Goal: Task Accomplishment & Management: Manage account settings

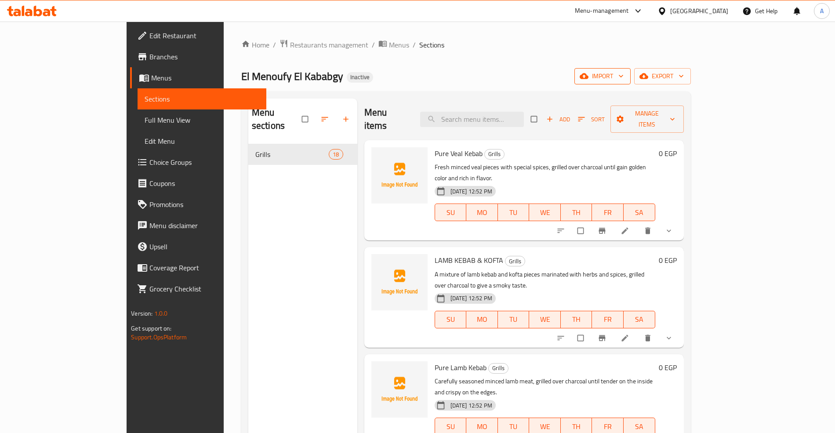
click at [623, 74] on span "import" at bounding box center [602, 76] width 42 height 11
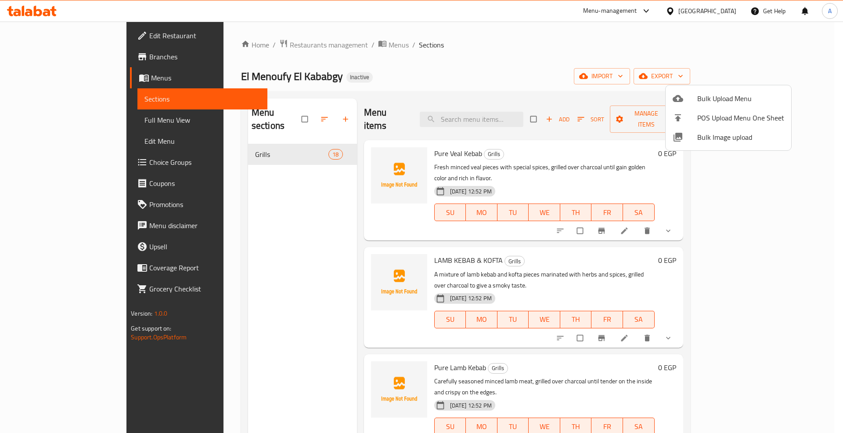
click at [708, 93] on span "Bulk Upload Menu" at bounding box center [741, 98] width 87 height 11
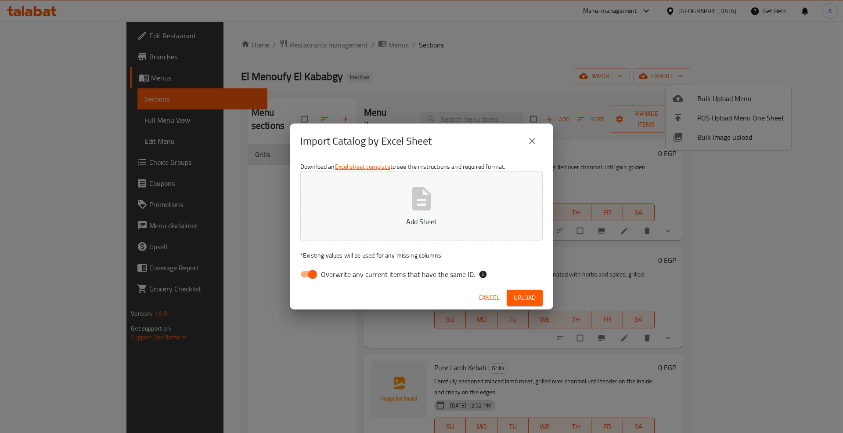
click at [323, 276] on span "Overwrite any current items that have the same ID." at bounding box center [398, 274] width 154 height 11
click at [323, 276] on input "Overwrite any current items that have the same ID." at bounding box center [313, 274] width 50 height 17
checkbox input "false"
click at [532, 297] on span "Upload" at bounding box center [525, 297] width 22 height 11
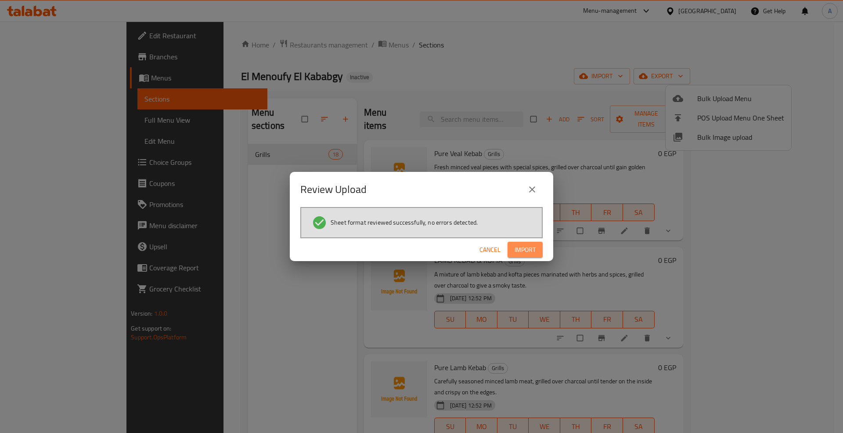
click at [531, 251] on span "Import" at bounding box center [525, 249] width 21 height 11
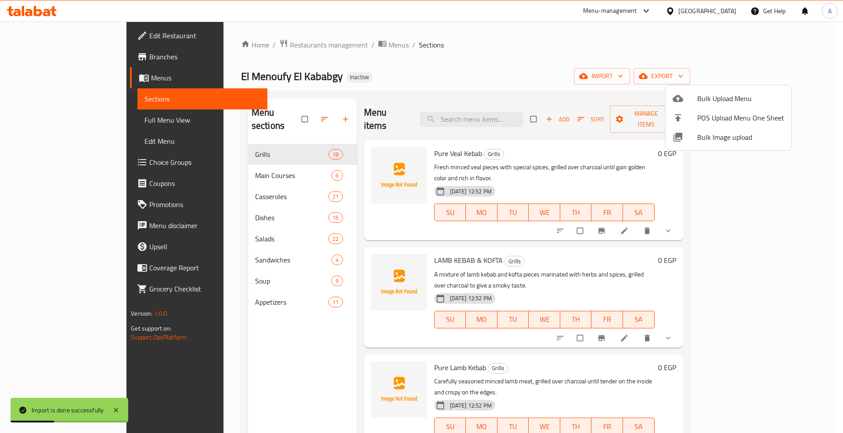
click at [25, 120] on div at bounding box center [421, 216] width 843 height 433
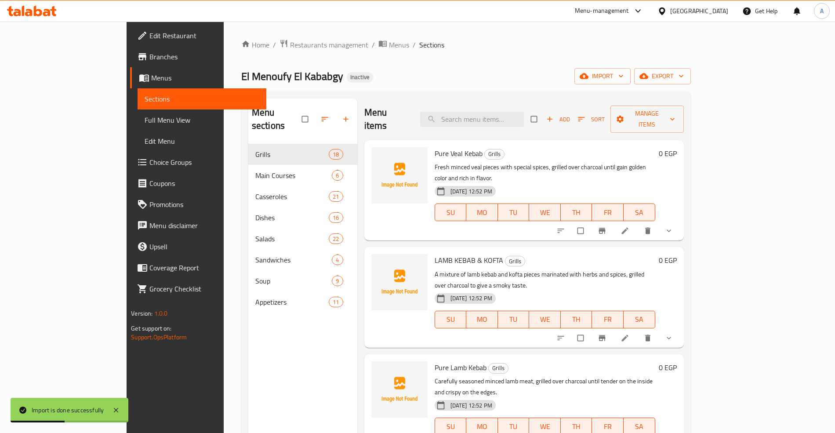
click at [145, 115] on span "Full Menu View" at bounding box center [202, 120] width 114 height 11
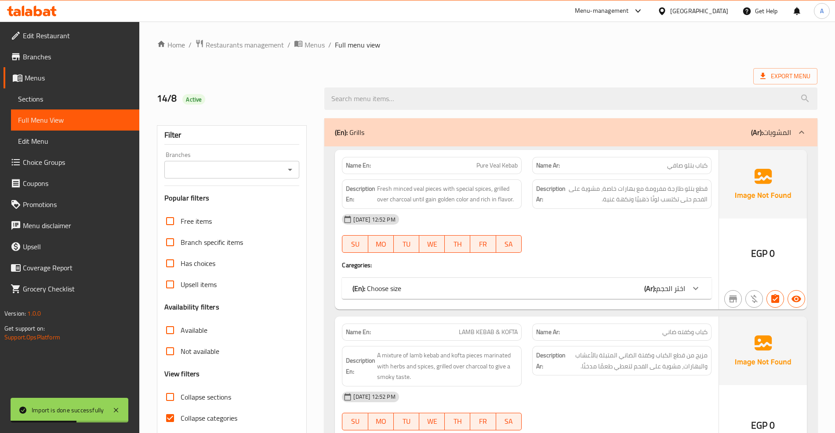
scroll to position [117, 0]
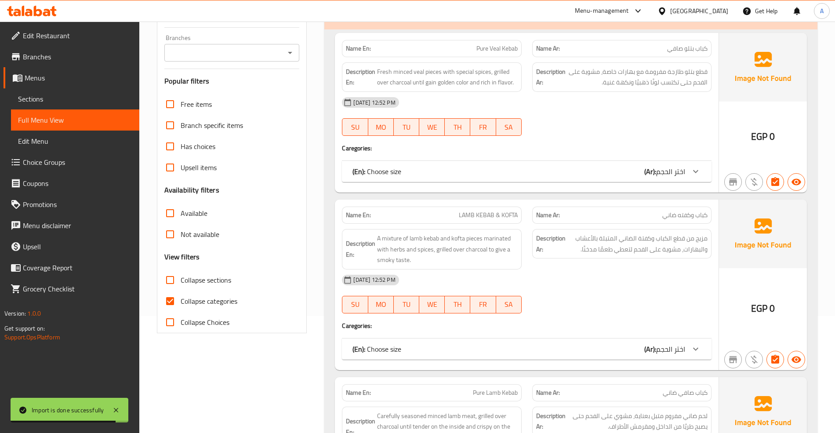
click at [194, 298] on span "Collapse categories" at bounding box center [209, 301] width 57 height 11
click at [181, 298] on input "Collapse categories" at bounding box center [169, 300] width 21 height 21
checkbox input "false"
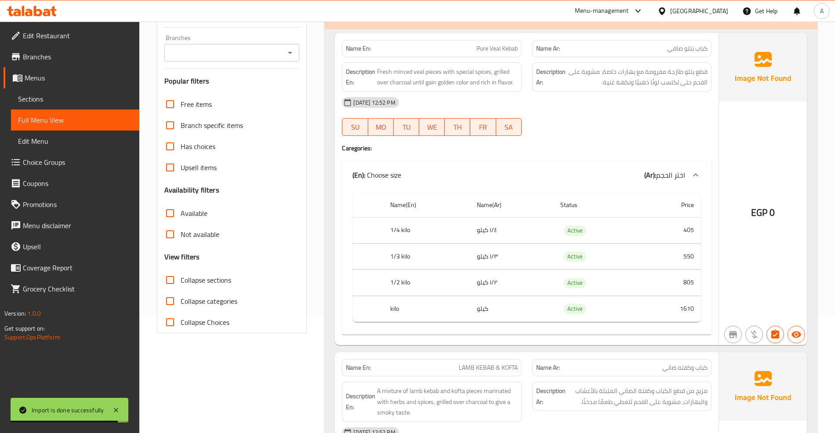
scroll to position [0, 0]
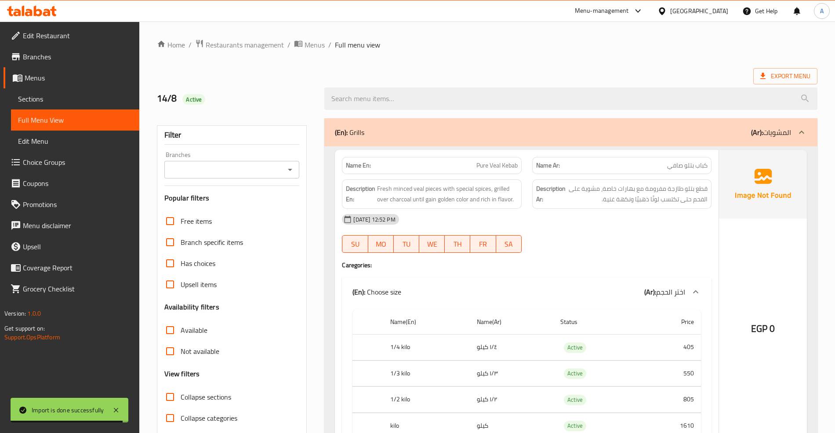
click at [724, 134] on div "(En): Grills (Ar): المشويات" at bounding box center [562, 132] width 455 height 11
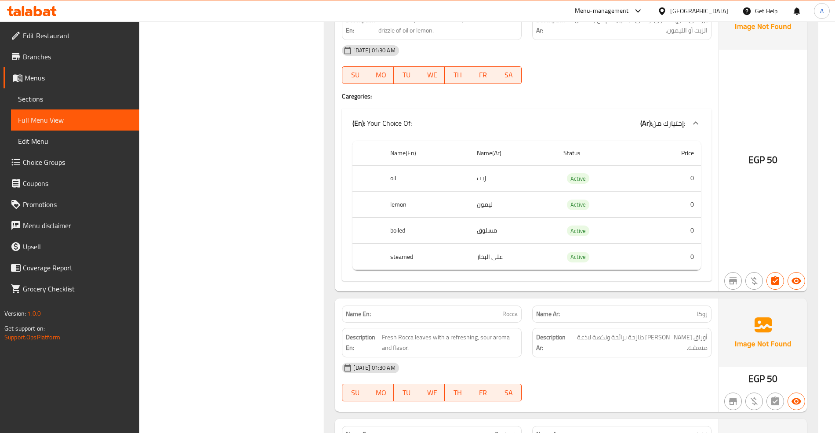
scroll to position [8374, 0]
click at [47, 95] on span "Sections" at bounding box center [75, 99] width 114 height 11
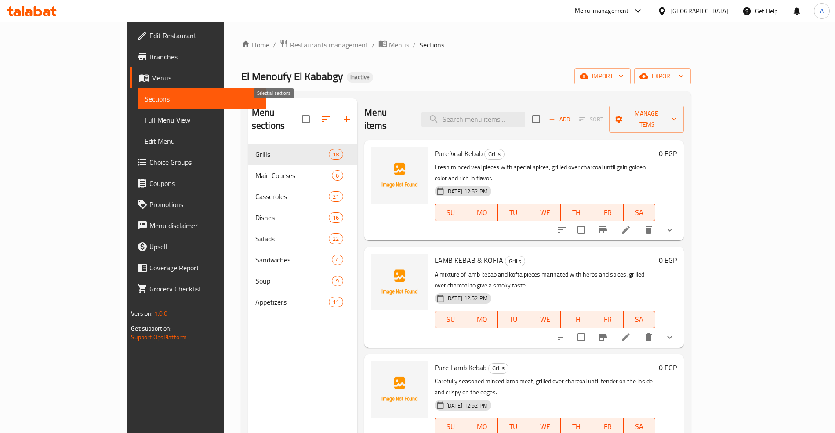
click at [296, 113] on input "checkbox" at bounding box center [305, 119] width 18 height 18
checkbox input "true"
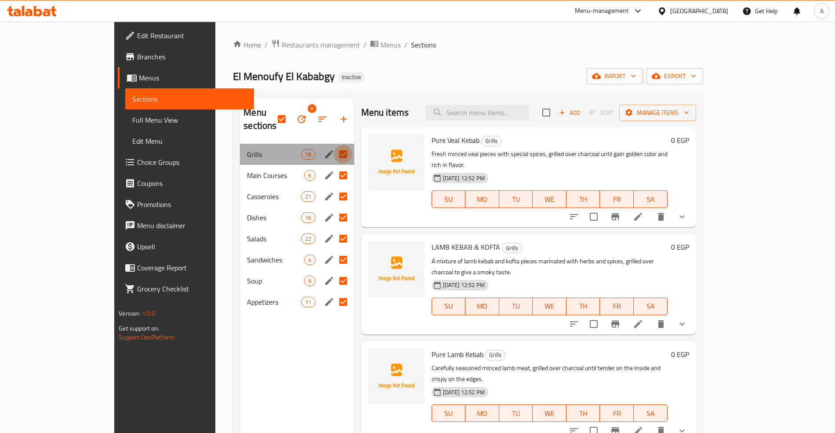
click at [334, 145] on input "Menu sections" at bounding box center [343, 154] width 18 height 18
checkbox input "false"
click at [297, 115] on icon "button" at bounding box center [301, 119] width 8 height 8
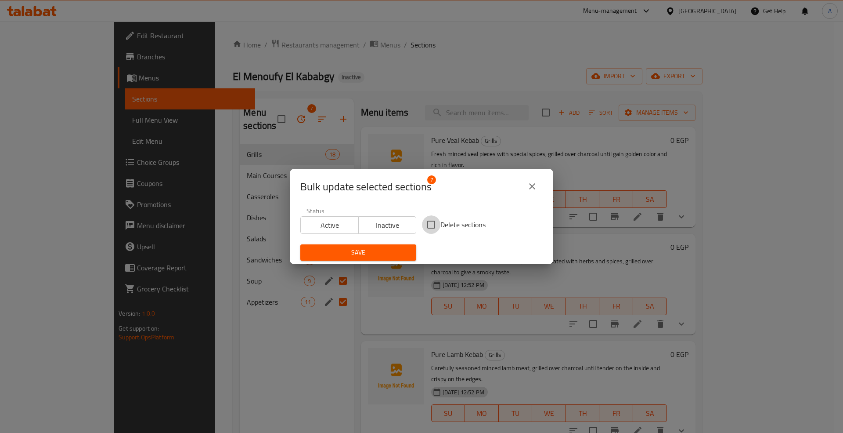
click at [430, 223] on input "Delete sections" at bounding box center [431, 224] width 18 height 18
checkbox input "true"
click at [389, 253] on span "Save" at bounding box center [358, 252] width 102 height 11
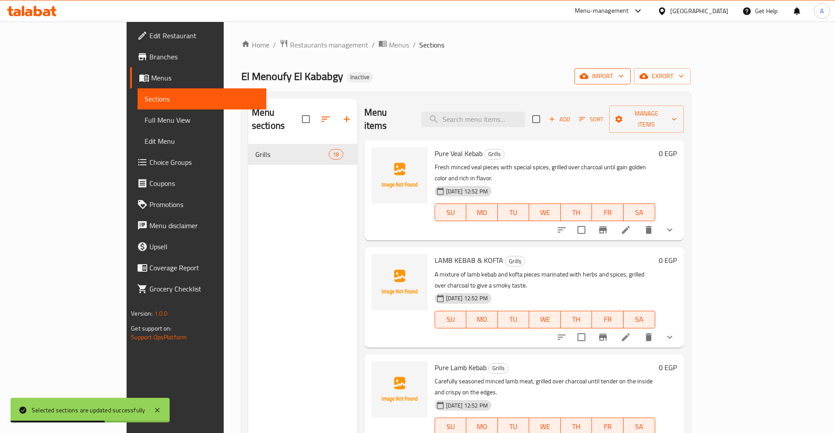
click at [623, 79] on span "import" at bounding box center [602, 76] width 42 height 11
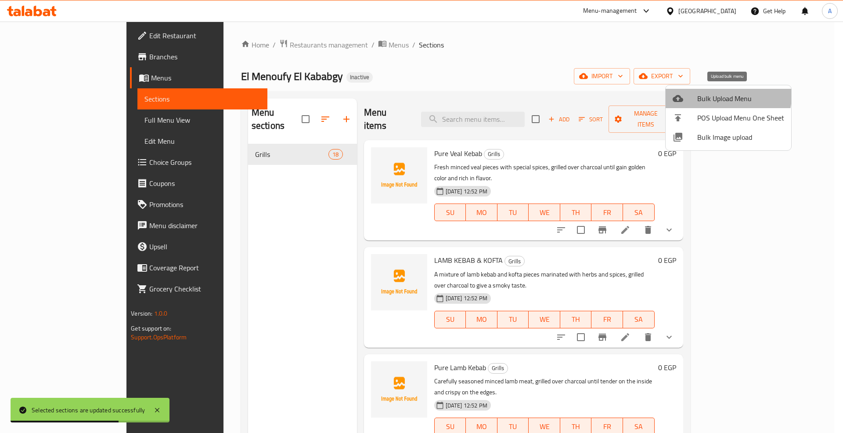
click at [689, 90] on li "Bulk Upload Menu" at bounding box center [729, 98] width 126 height 19
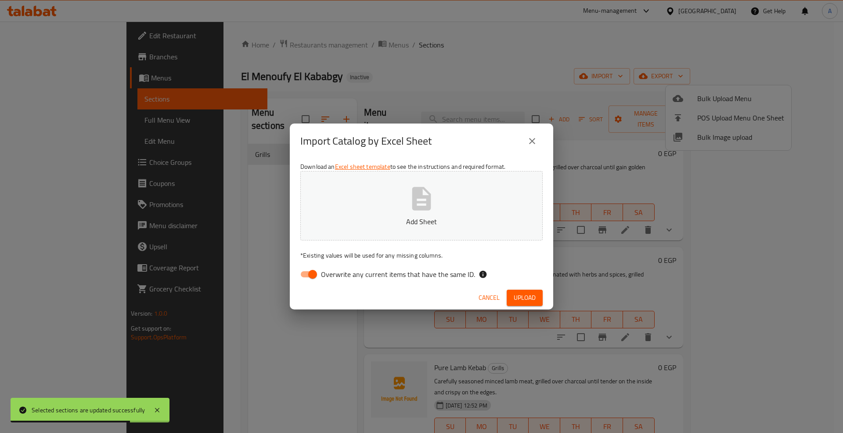
click at [432, 273] on span "Overwrite any current items that have the same ID." at bounding box center [398, 274] width 154 height 11
click at [338, 273] on input "Overwrite any current items that have the same ID." at bounding box center [313, 274] width 50 height 17
checkbox input "false"
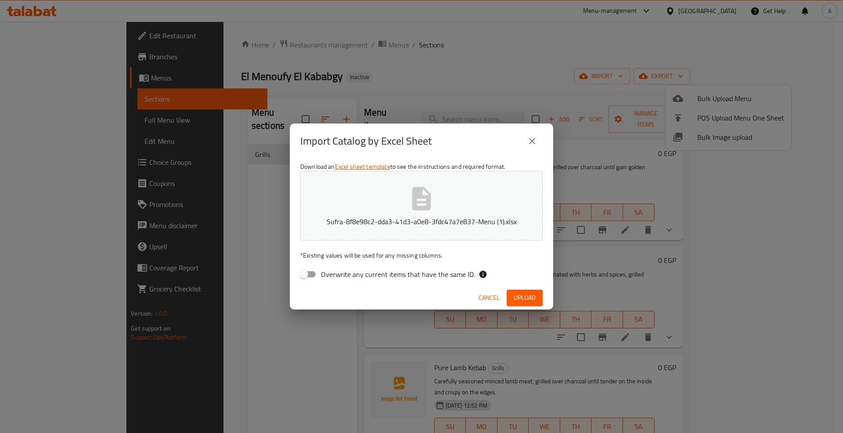
click at [531, 299] on span "Upload" at bounding box center [525, 297] width 22 height 11
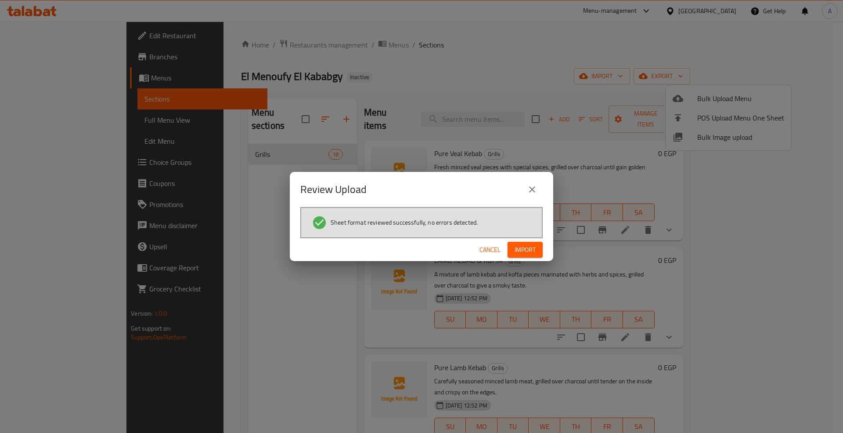
click at [531, 249] on span "Import" at bounding box center [525, 249] width 21 height 11
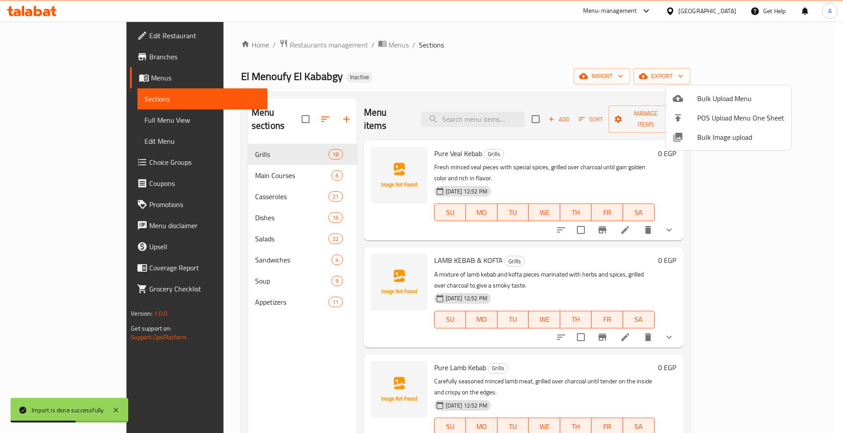
click at [44, 120] on div at bounding box center [421, 216] width 843 height 433
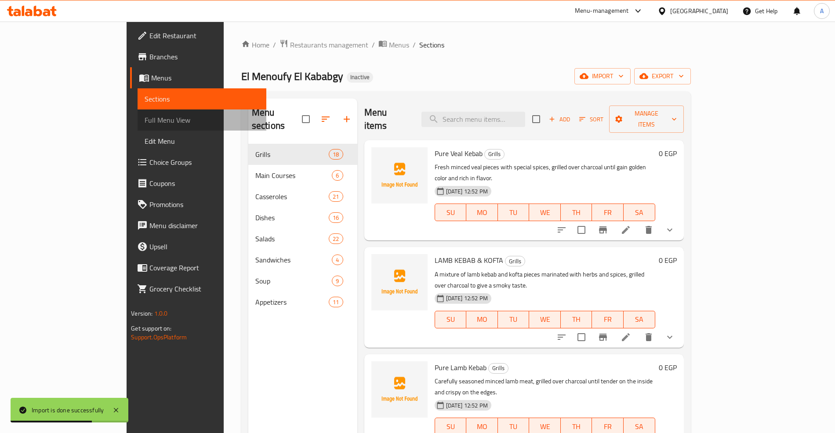
click at [145, 118] on span "Full Menu View" at bounding box center [202, 120] width 114 height 11
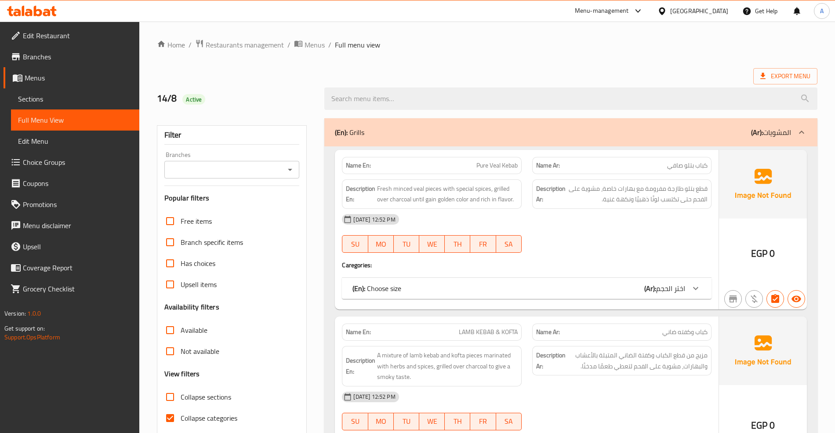
click at [204, 419] on span "Collapse categories" at bounding box center [209, 417] width 57 height 11
click at [181, 419] on input "Collapse categories" at bounding box center [169, 417] width 21 height 21
checkbox input "false"
click at [763, 132] on p "(Ar): المشويات" at bounding box center [771, 132] width 40 height 11
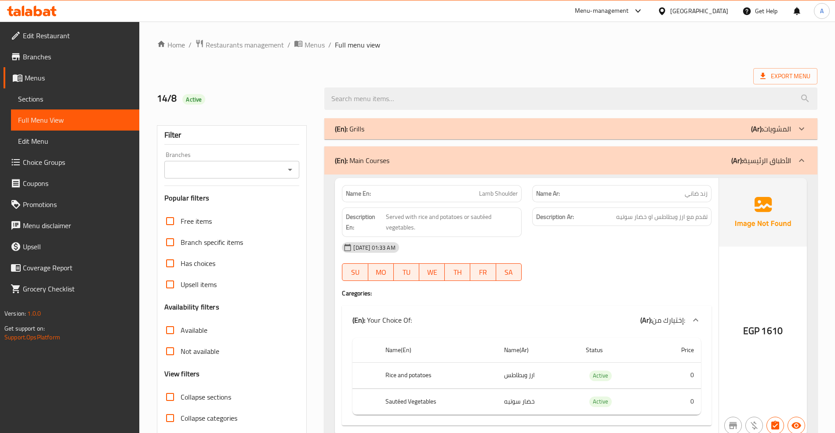
drag, startPoint x: 676, startPoint y: 353, endPoint x: 618, endPoint y: 62, distance: 296.8
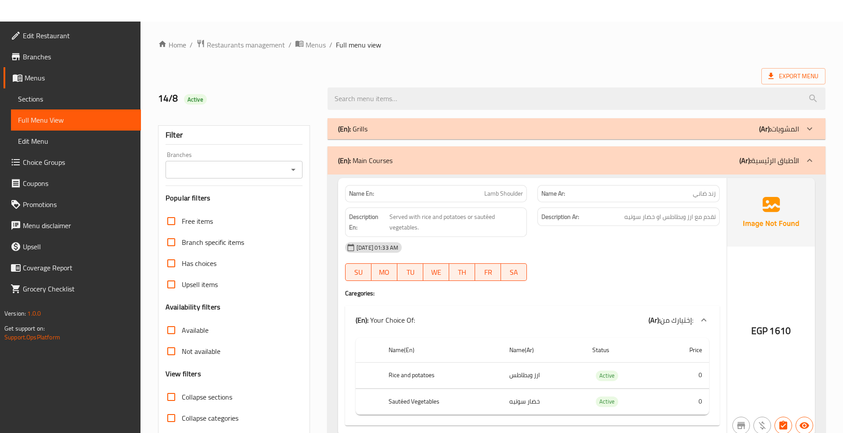
drag, startPoint x: 703, startPoint y: 318, endPoint x: 653, endPoint y: 58, distance: 264.8
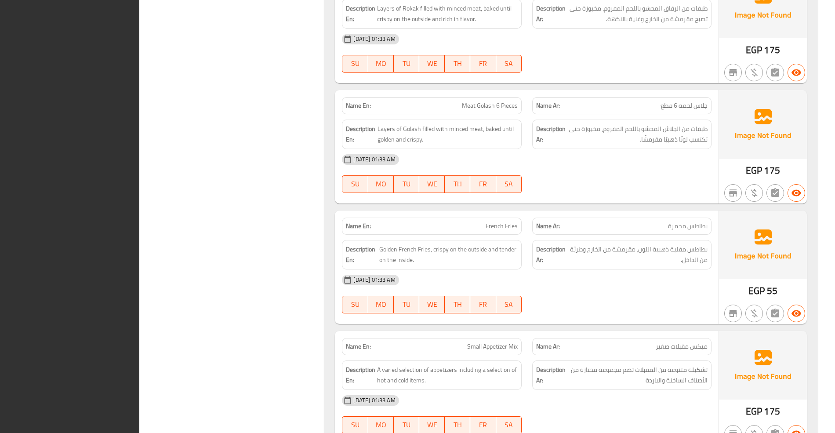
scroll to position [12264, 0]
